Goal: Transaction & Acquisition: Purchase product/service

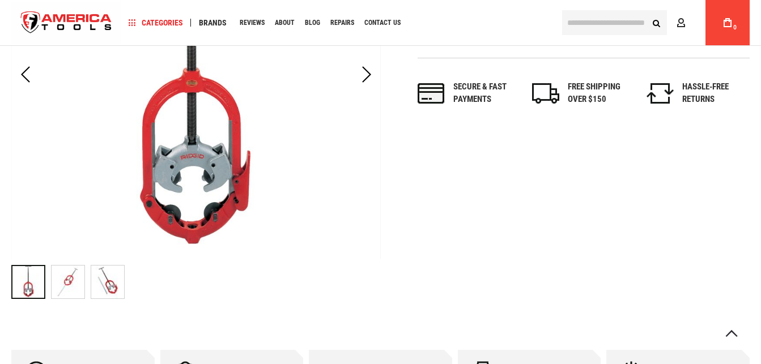
scroll to position [299, 0]
click at [104, 292] on img "RIDGID 83145 FOR STEEL PIPE" at bounding box center [107, 282] width 33 height 33
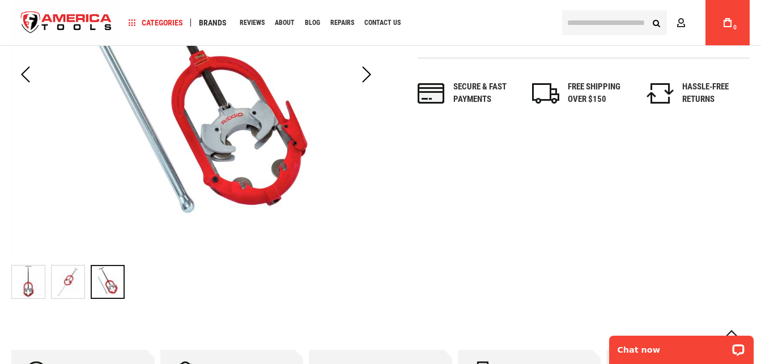
scroll to position [0, 0]
click at [237, 150] on img at bounding box center [195, 75] width 369 height 369
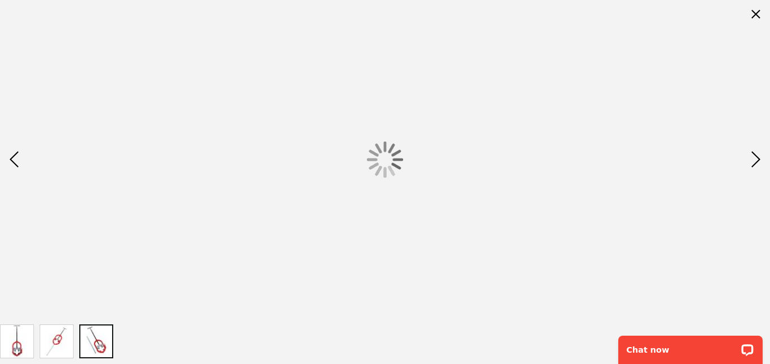
drag, startPoint x: 237, startPoint y: 150, endPoint x: 233, endPoint y: 139, distance: 12.0
click at [238, 150] on div at bounding box center [385, 159] width 770 height 319
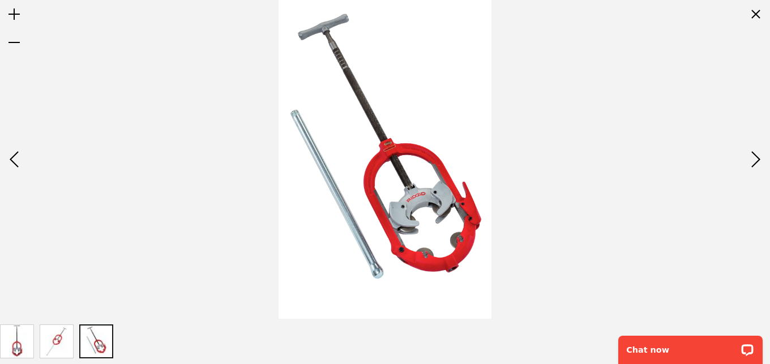
drag, startPoint x: 304, startPoint y: 167, endPoint x: 319, endPoint y: 179, distance: 19.7
click at [319, 178] on img at bounding box center [385, 159] width 212 height 319
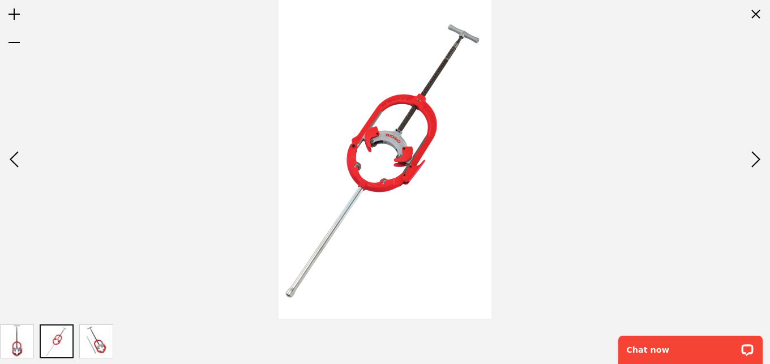
click at [462, 232] on img at bounding box center [385, 159] width 212 height 319
click at [10, 155] on div "Previous" at bounding box center [14, 160] width 28 height 40
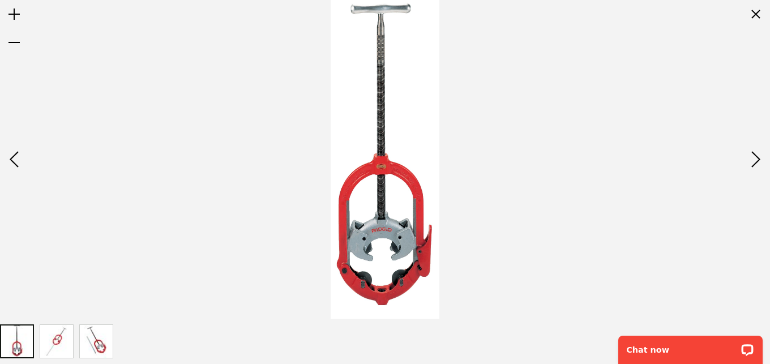
click at [352, 208] on img at bounding box center [385, 159] width 109 height 319
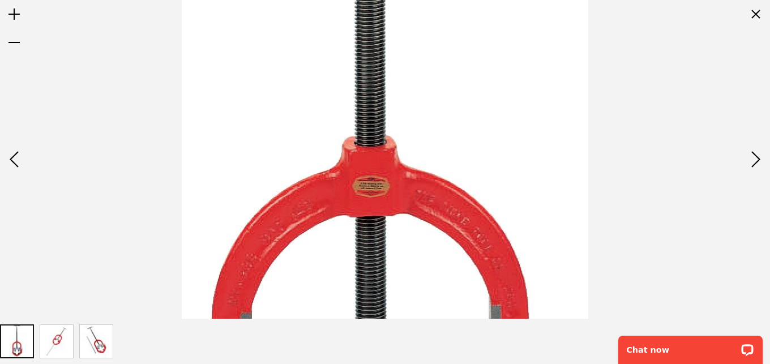
click at [352, 208] on img at bounding box center [385, 159] width 407 height 1191
click at [503, 240] on img at bounding box center [385, 159] width 407 height 1191
